Goal: Transaction & Acquisition: Purchase product/service

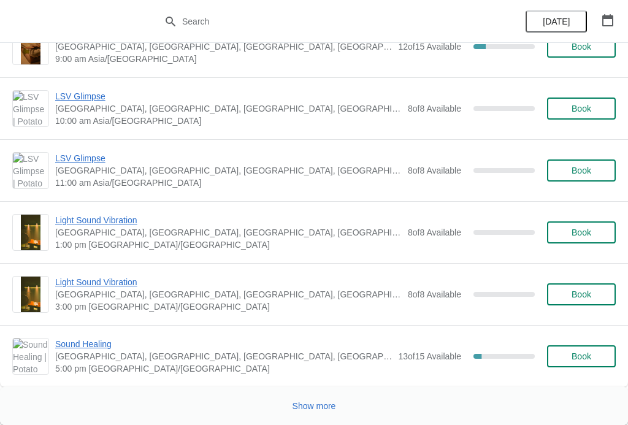
click at [330, 401] on span "Show more" at bounding box center [315, 406] width 44 height 10
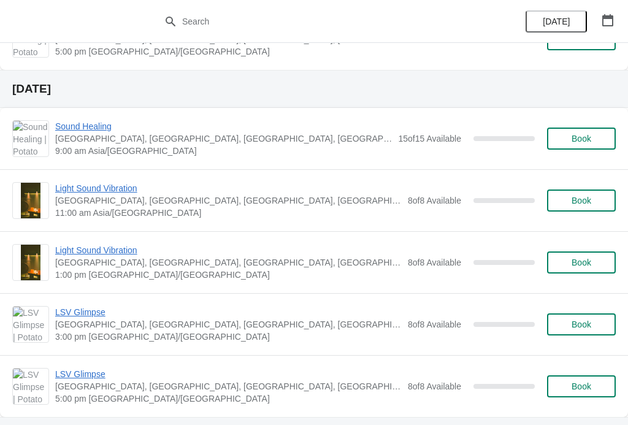
scroll to position [4396, 0]
click at [586, 141] on span "Book" at bounding box center [582, 138] width 20 height 10
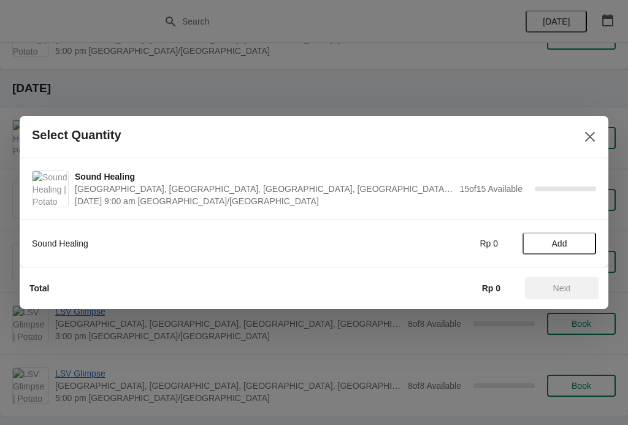
click at [559, 247] on span "Add" at bounding box center [559, 244] width 15 height 10
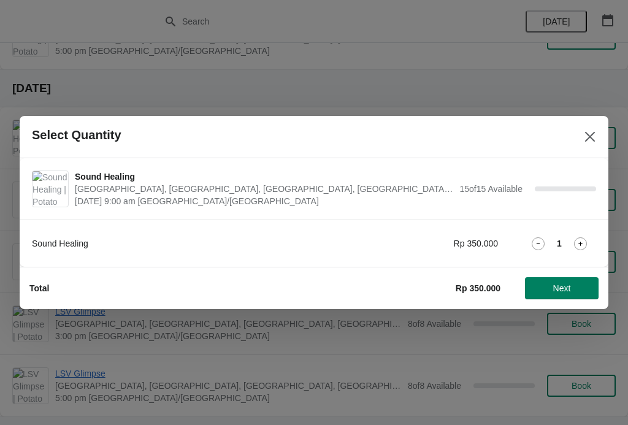
click at [574, 246] on icon at bounding box center [580, 243] width 13 height 13
click at [563, 286] on span "Next" at bounding box center [562, 288] width 18 height 10
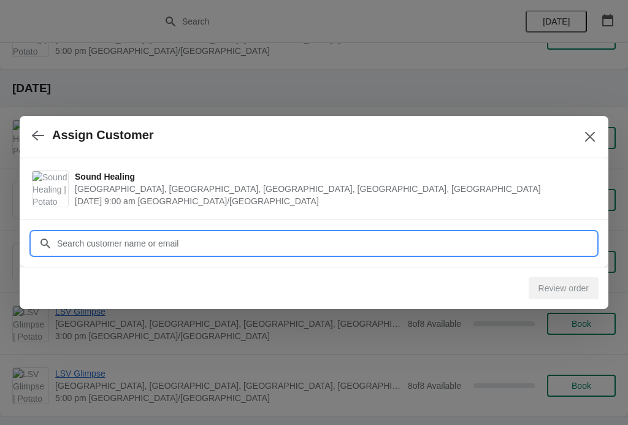
click at [204, 245] on input "Customer" at bounding box center [326, 244] width 540 height 22
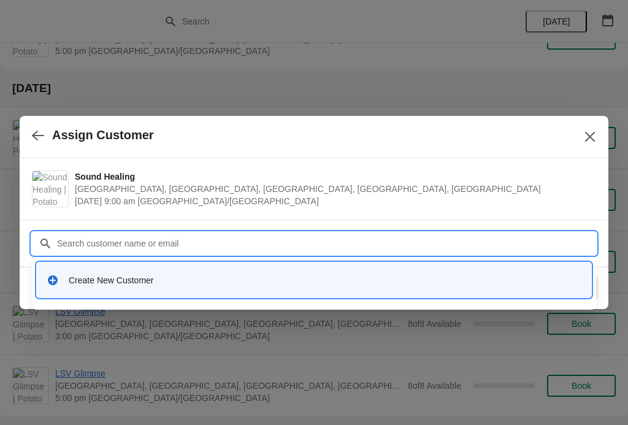
click at [190, 275] on div "Create New Customer" at bounding box center [325, 280] width 513 height 12
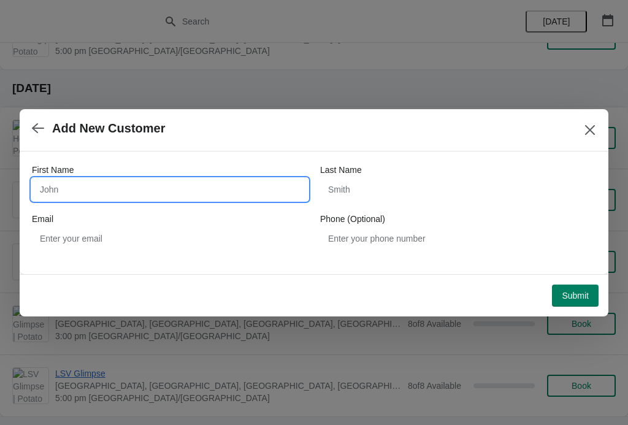
click at [231, 191] on input "First Name" at bounding box center [170, 190] width 276 height 22
type input "Tresna"
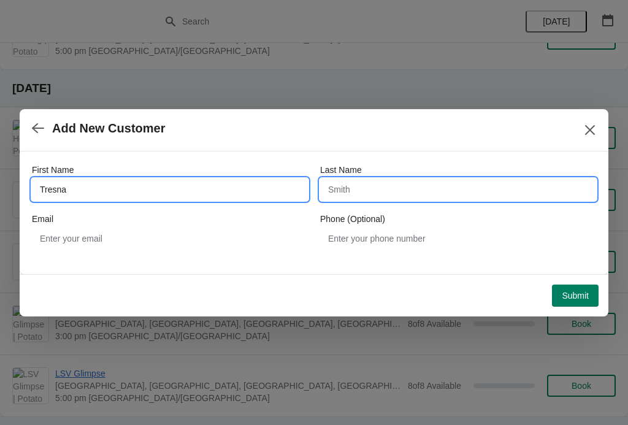
click at [408, 193] on input "Last Name" at bounding box center [458, 190] width 276 height 22
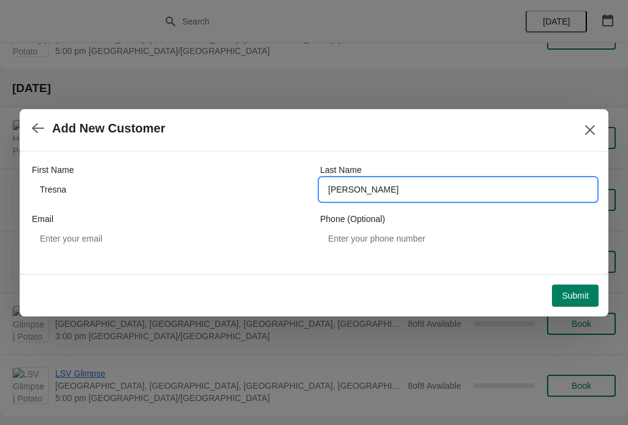
type input "[PERSON_NAME]"
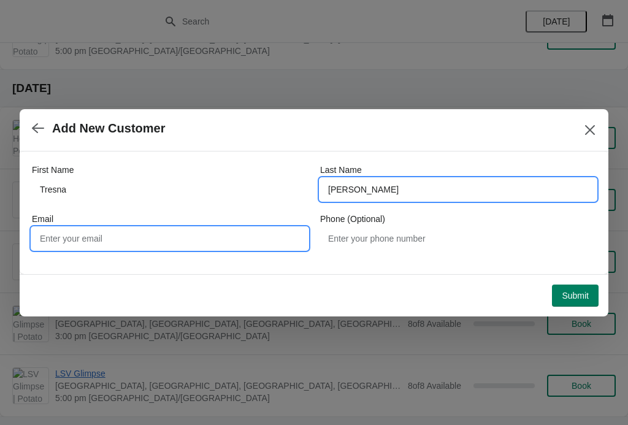
click at [239, 242] on input "Email" at bounding box center [170, 239] width 276 height 22
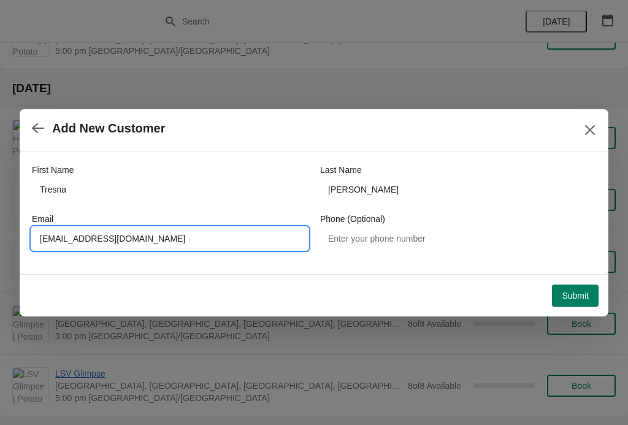
type input "[EMAIL_ADDRESS][DOMAIN_NAME]"
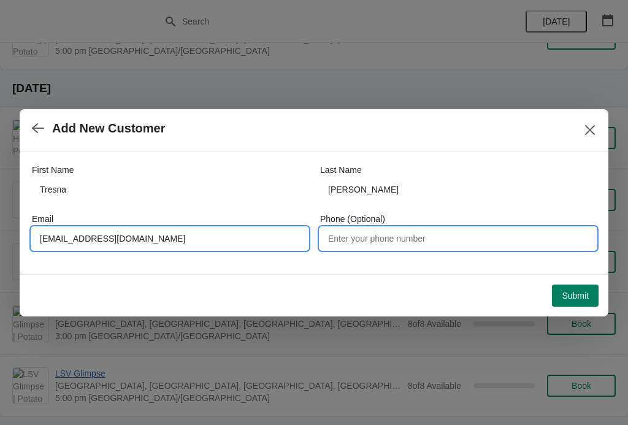
click at [469, 244] on input "Phone (Optional)" at bounding box center [458, 239] width 276 height 22
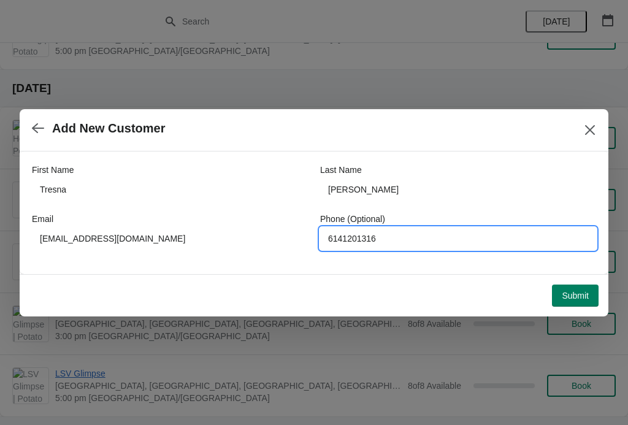
type input "6141201316"
click at [584, 293] on span "Submit" at bounding box center [575, 296] width 27 height 10
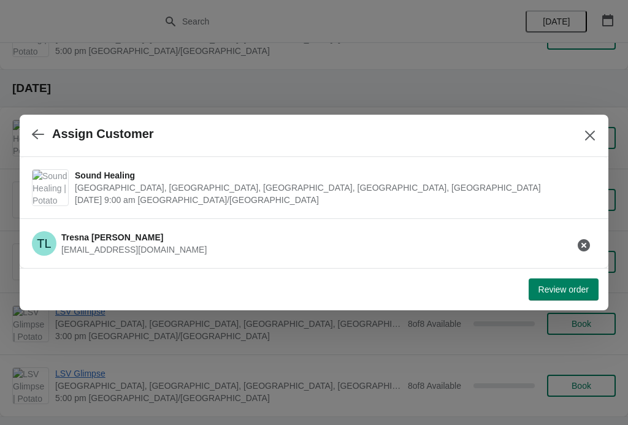
click at [582, 280] on button "Review order" at bounding box center [564, 290] width 70 height 22
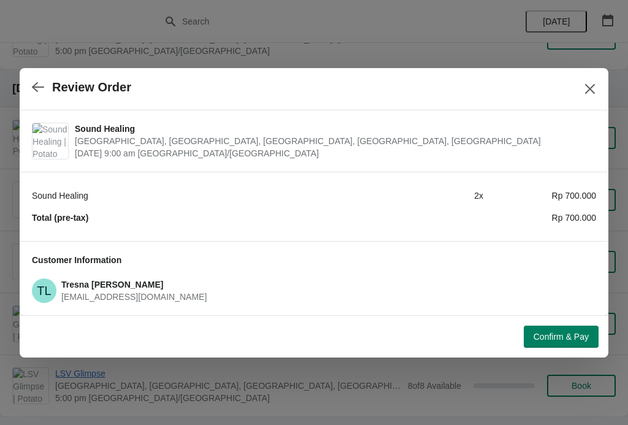
click at [568, 337] on span "Confirm & Pay" at bounding box center [561, 337] width 55 height 10
